Goal: Navigation & Orientation: Find specific page/section

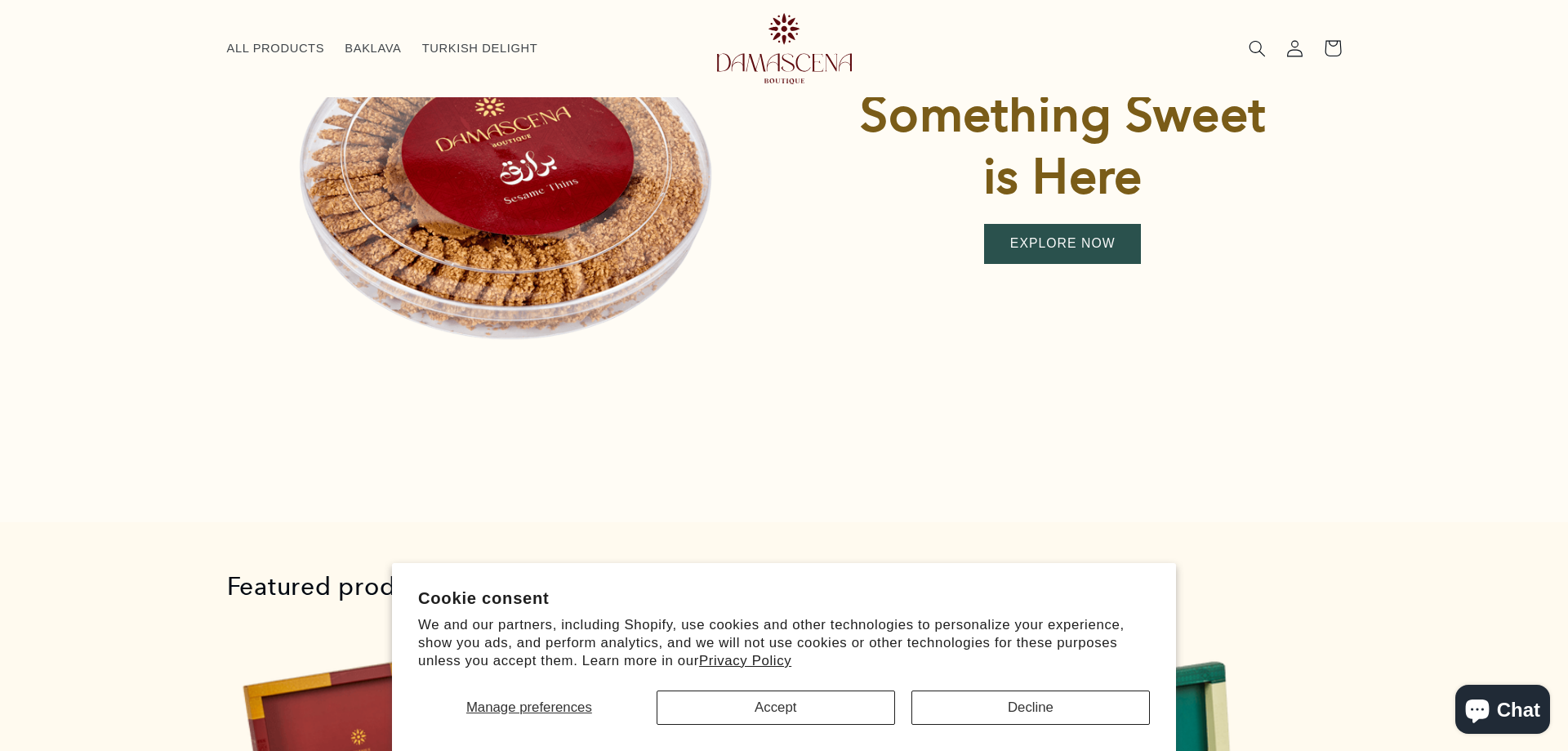
scroll to position [476, 0]
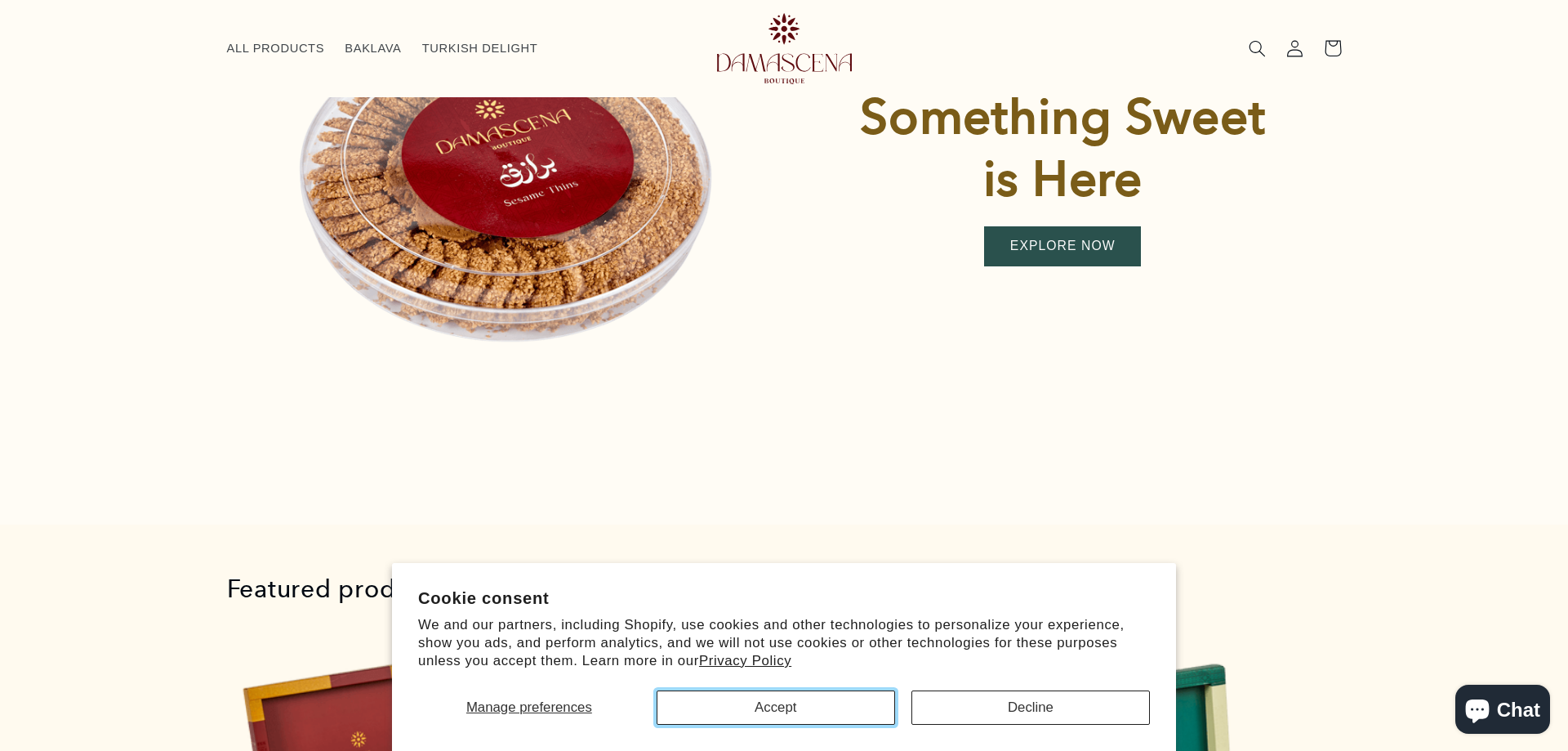
click at [807, 711] on button "Accept" at bounding box center [776, 707] width 238 height 35
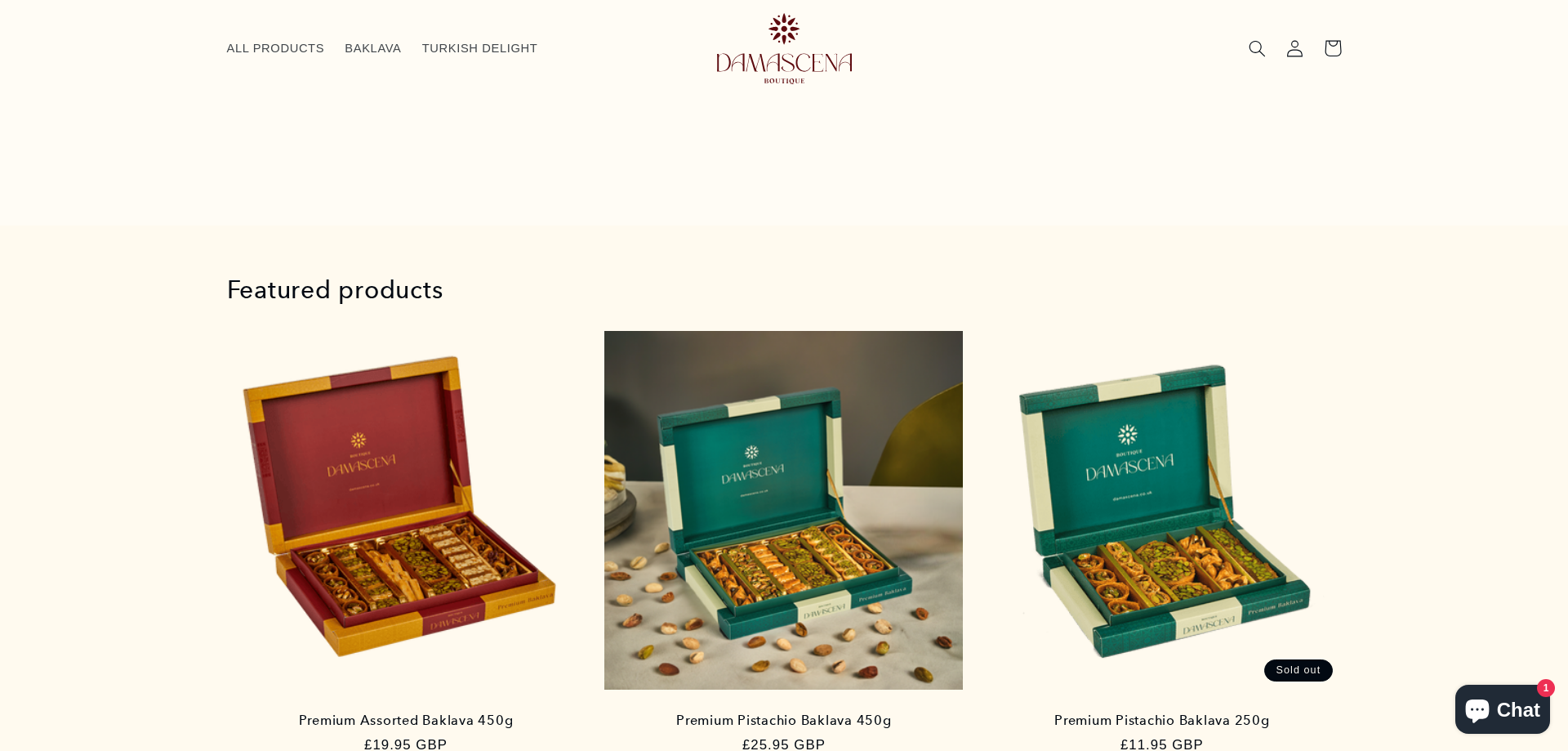
scroll to position [0, 0]
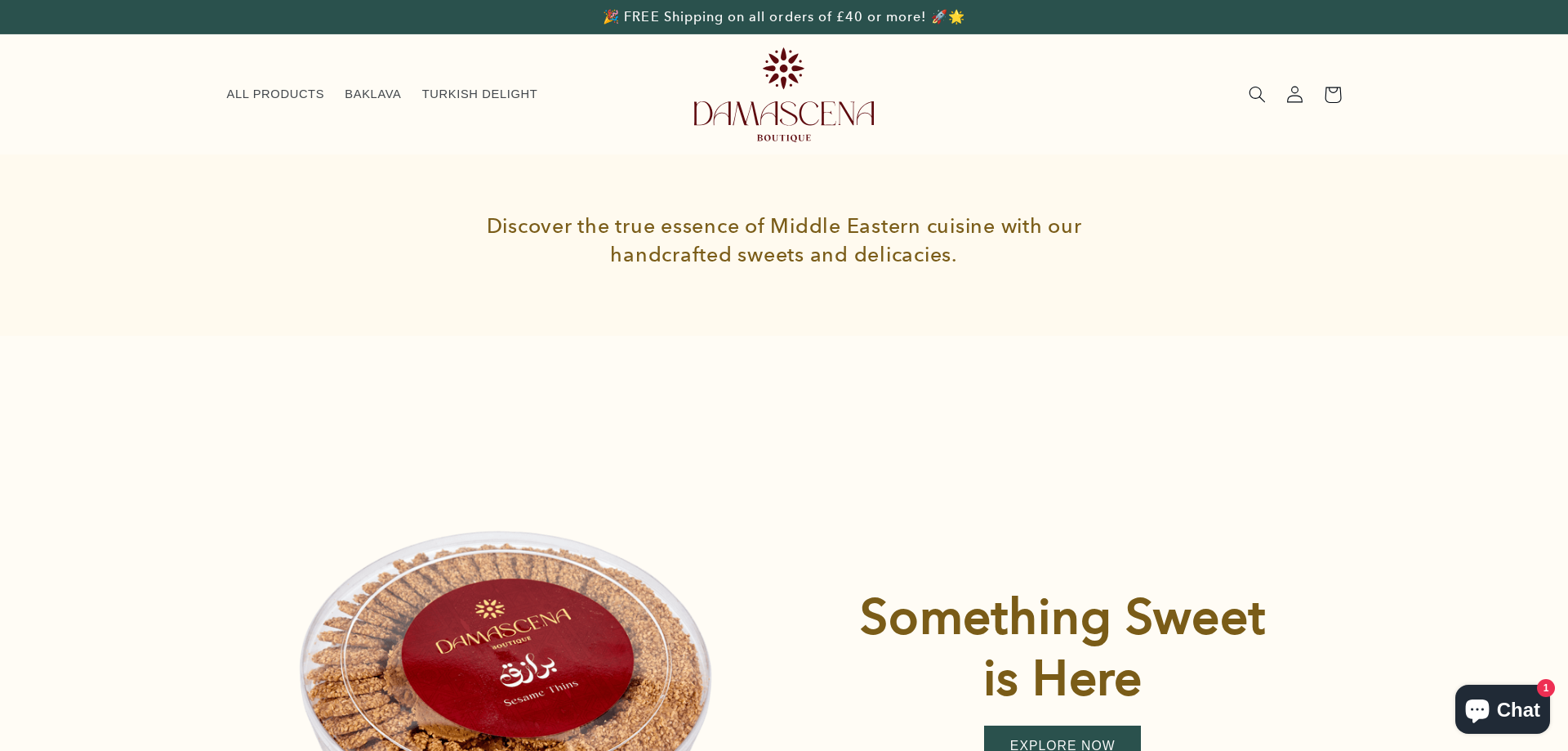
drag, startPoint x: 1386, startPoint y: 591, endPoint x: 1416, endPoint y: 250, distance: 342.3
click at [345, 88] on span "BAKLAVA" at bounding box center [372, 94] width 57 height 16
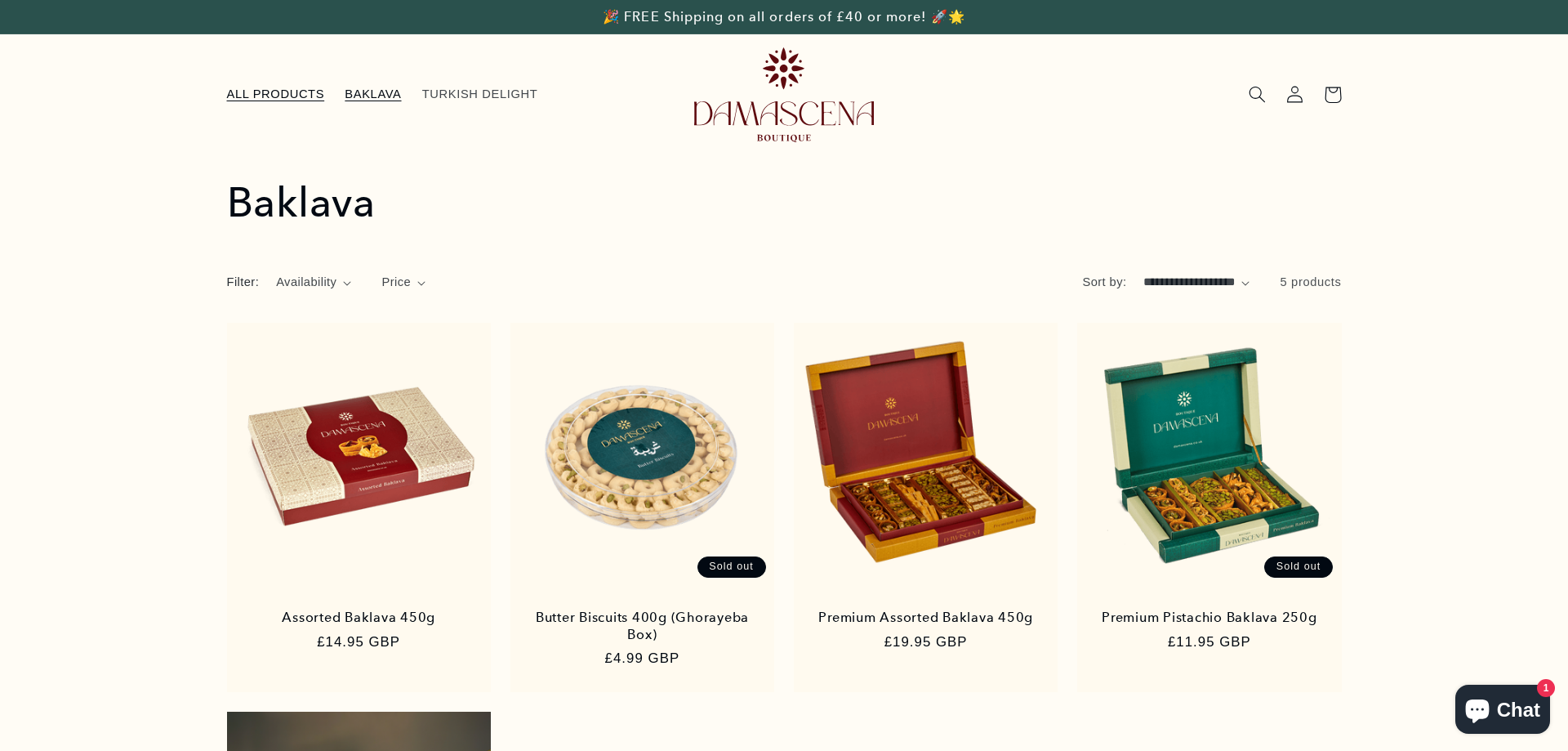
click at [291, 90] on span "ALL PRODUCTS" at bounding box center [276, 94] width 98 height 16
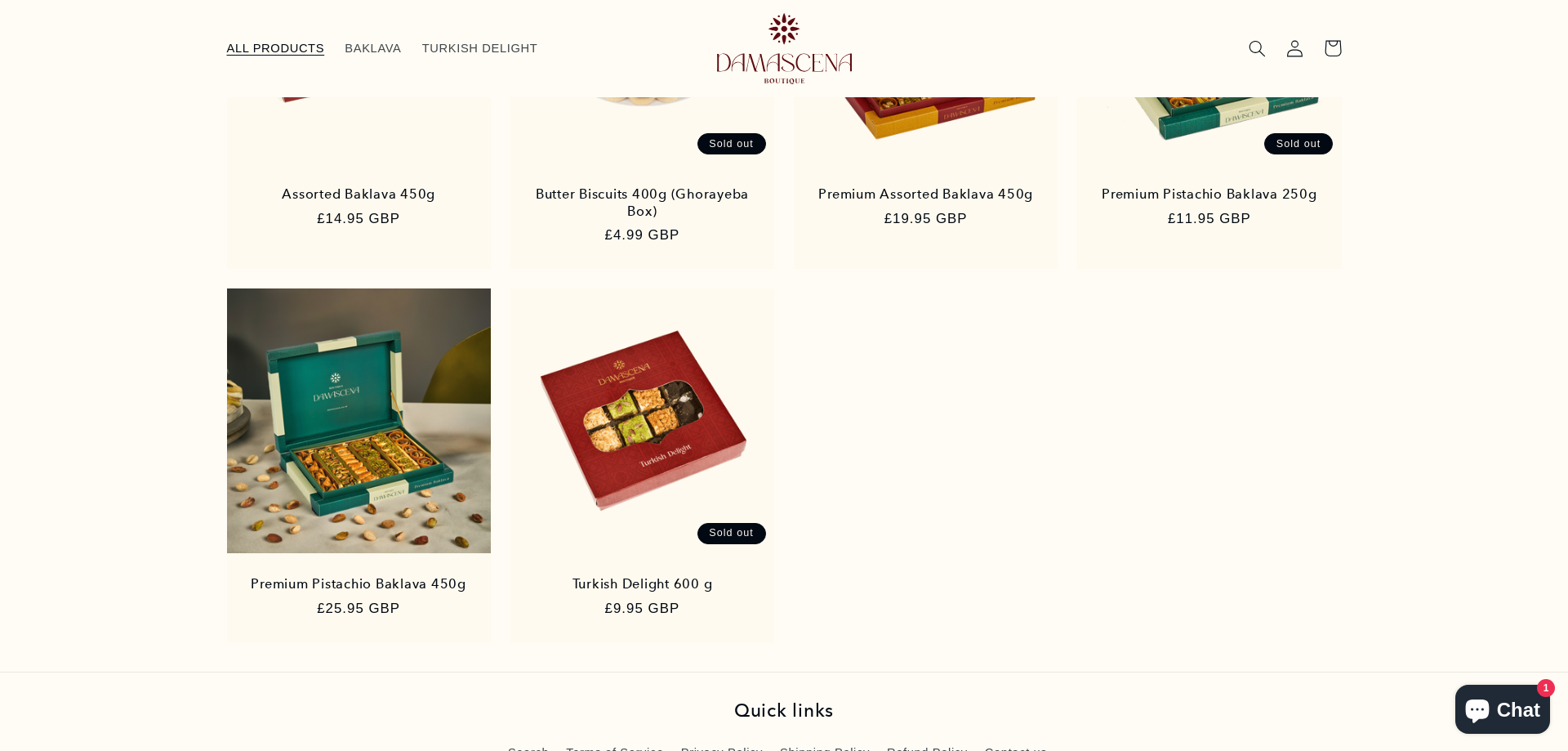
scroll to position [393, 0]
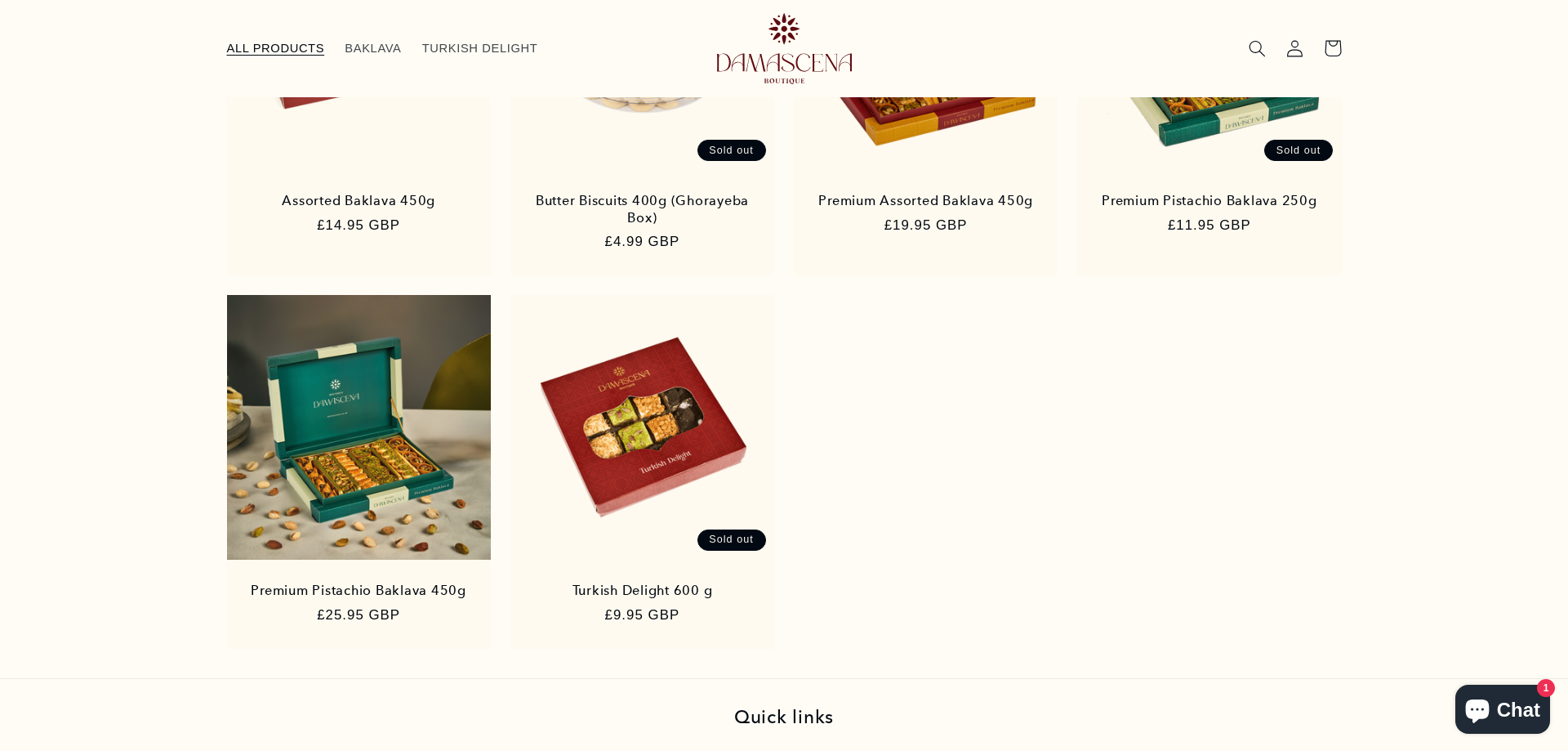
click at [746, 55] on img at bounding box center [784, 49] width 135 height 72
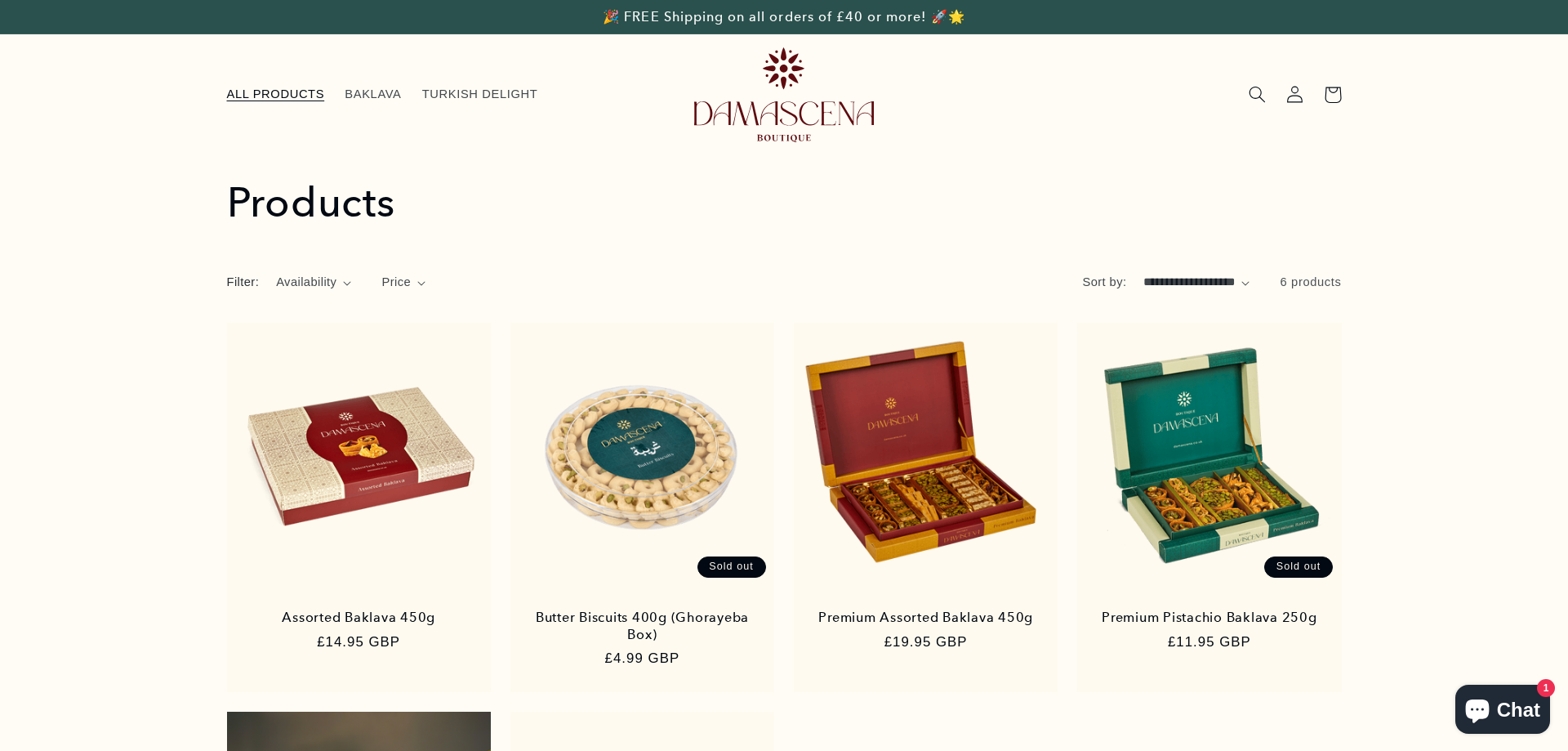
scroll to position [393, 0]
